Goal: Find specific page/section: Find specific page/section

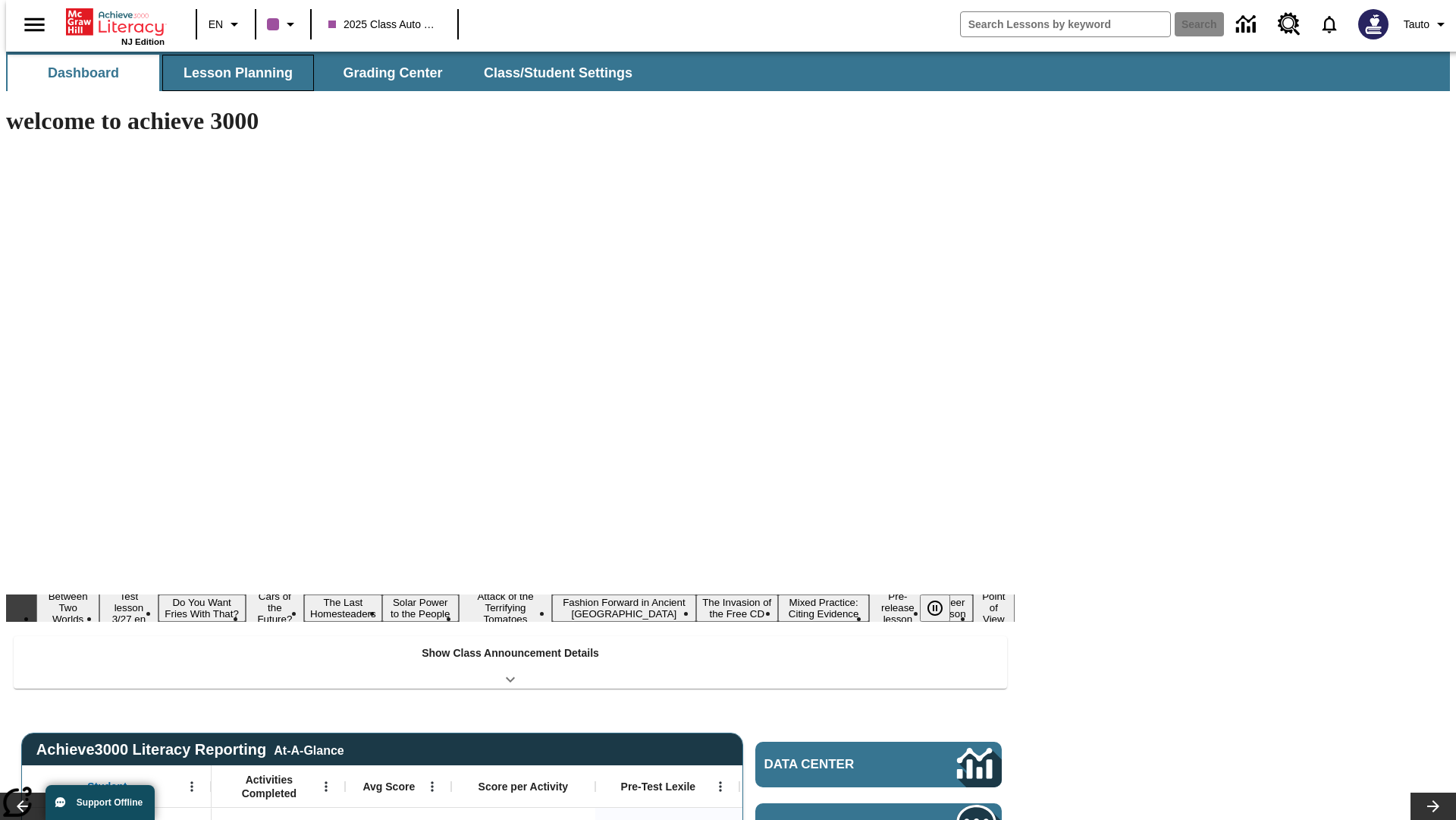
click at [232, 73] on button "Lesson Planning" at bounding box center [238, 73] width 152 height 37
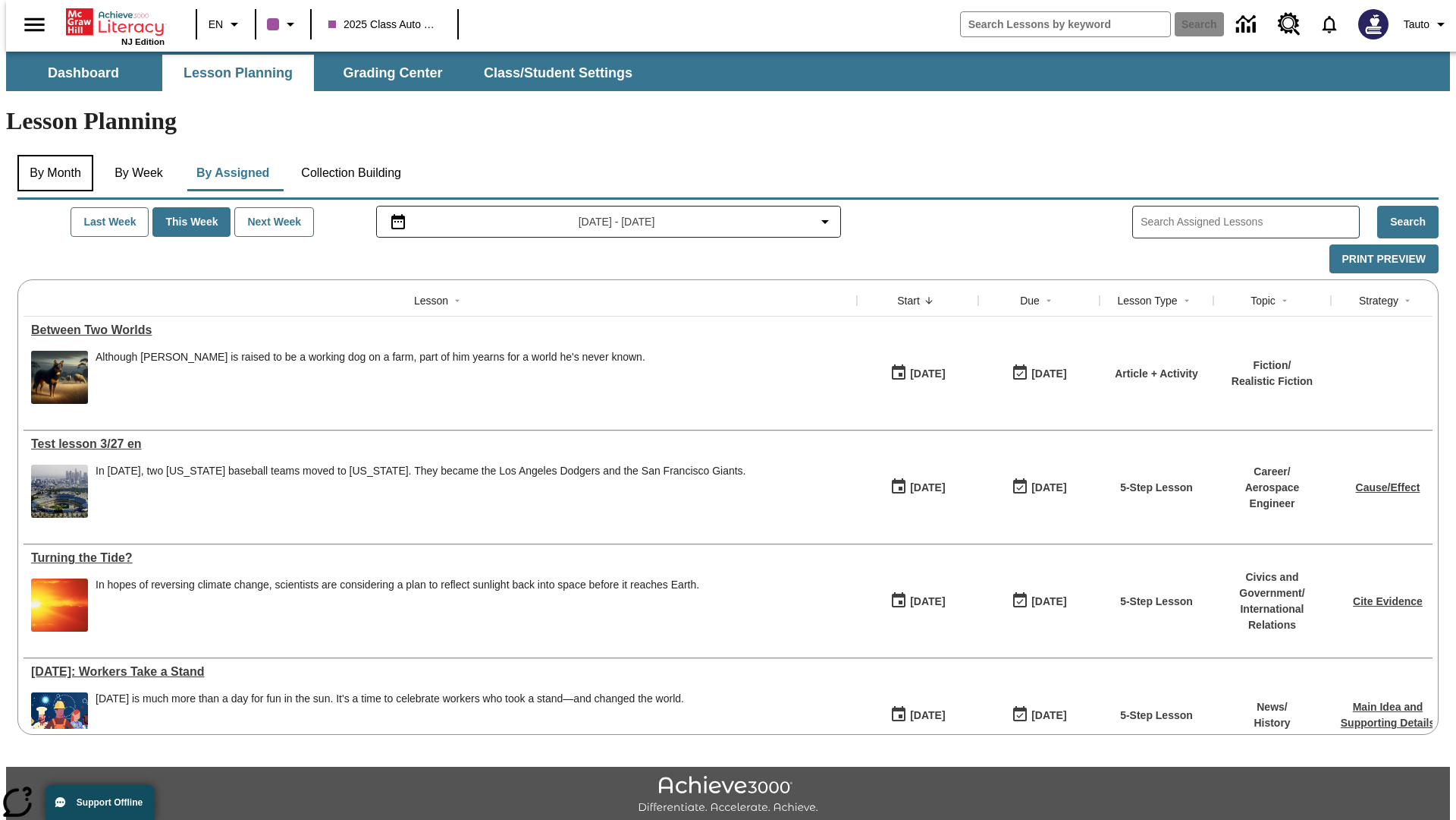
click at [50, 155] on button "By Month" at bounding box center [55, 173] width 76 height 37
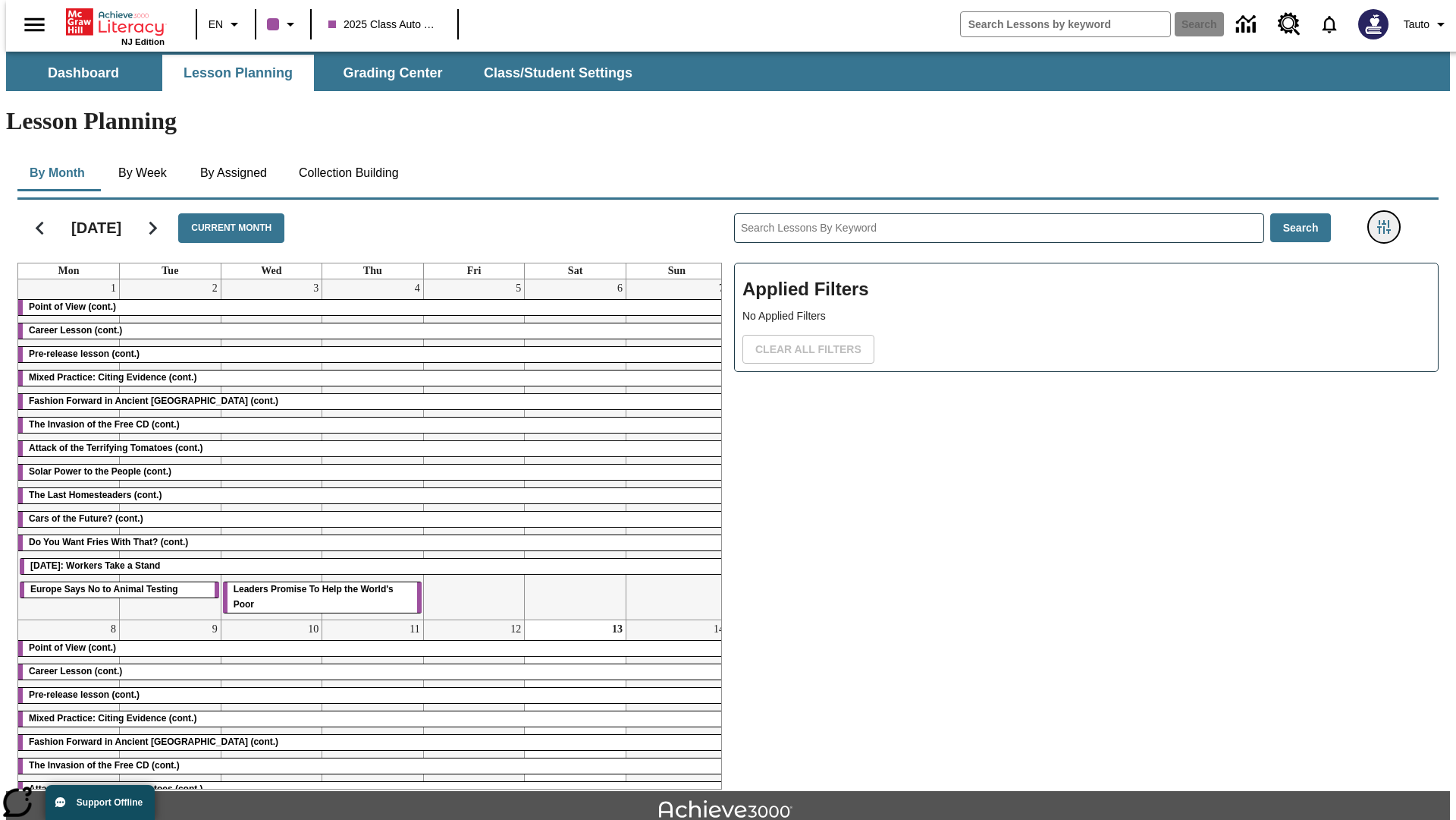
click at [1389, 220] on icon "Filters Side menu" at bounding box center [1384, 227] width 14 height 14
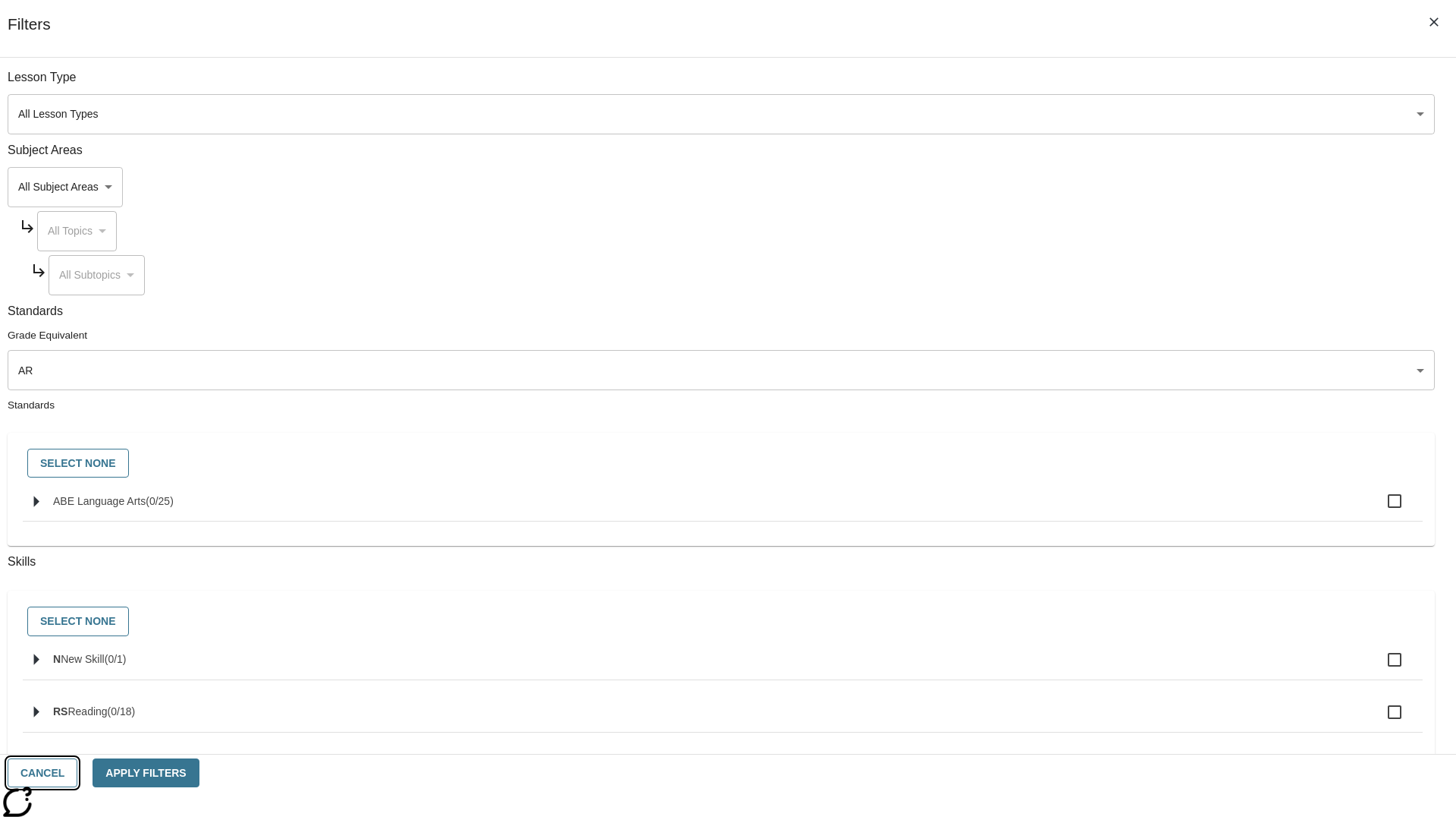
click at [77, 773] on button "Cancel" at bounding box center [43, 773] width 70 height 30
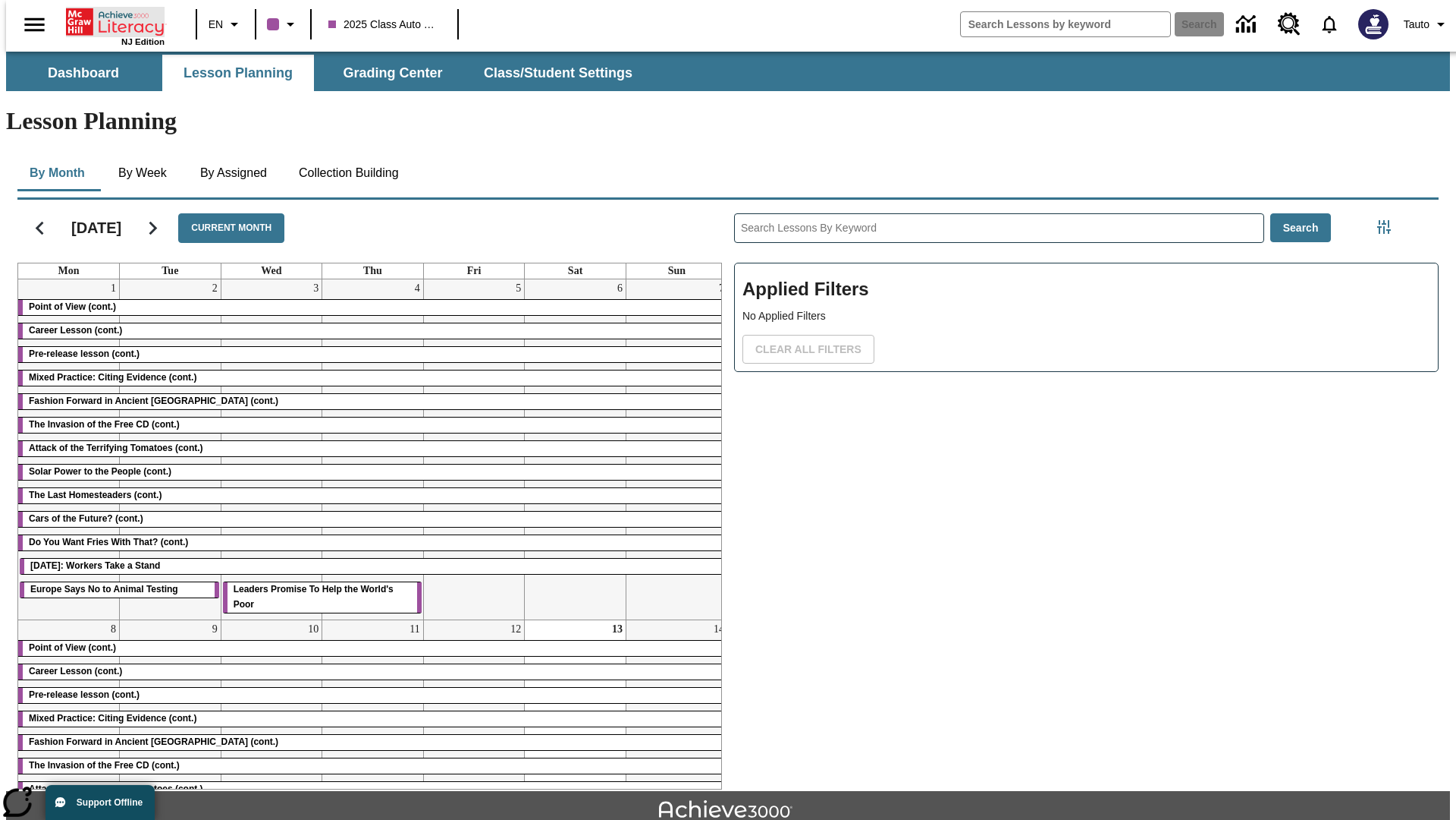
click at [109, 20] on icon "Home" at bounding box center [116, 21] width 101 height 30
